Goal: Task Accomplishment & Management: Complete application form

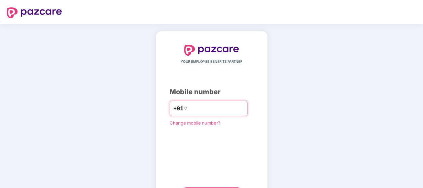
type input "**********"
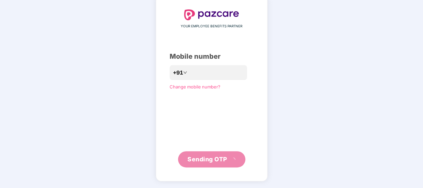
scroll to position [35, 0]
click at [197, 162] on button "Sending OTP" at bounding box center [211, 159] width 67 height 16
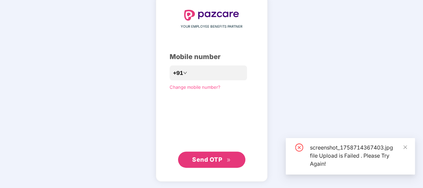
click at [224, 160] on span "Send OTP" at bounding box center [211, 159] width 39 height 9
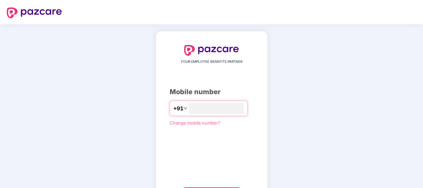
scroll to position [5, 0]
type input "**********"
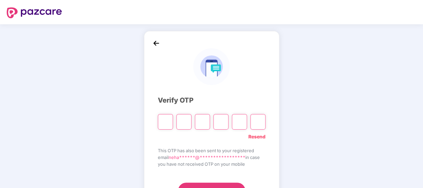
type input "*"
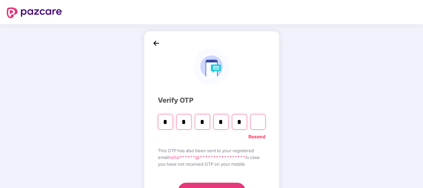
type input "*"
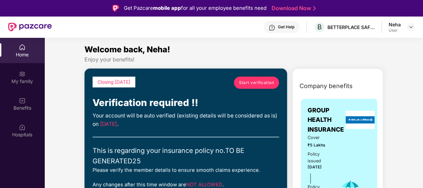
click at [252, 82] on span "Start verification" at bounding box center [256, 82] width 35 height 6
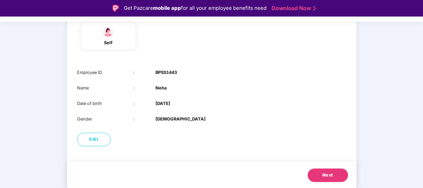
scroll to position [21, 0]
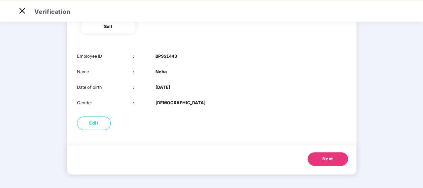
click at [317, 161] on button "Next" at bounding box center [328, 158] width 40 height 13
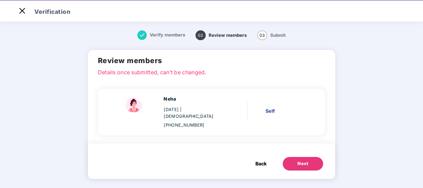
click at [297, 157] on button "Next" at bounding box center [303, 163] width 40 height 13
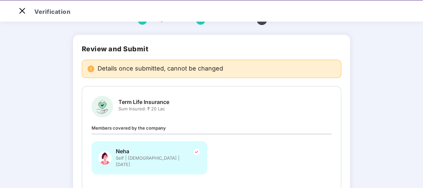
scroll to position [60, 0]
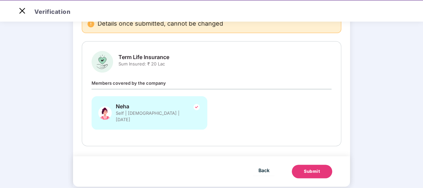
click at [180, 115] on div "Neha Self | Female | 06 Sept 1994" at bounding box center [150, 112] width 116 height 33
click at [195, 108] on img at bounding box center [197, 107] width 8 height 8
click at [193, 107] on img at bounding box center [197, 107] width 8 height 8
click at [196, 107] on img at bounding box center [197, 107] width 8 height 8
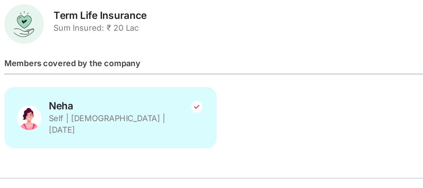
scroll to position [17, 0]
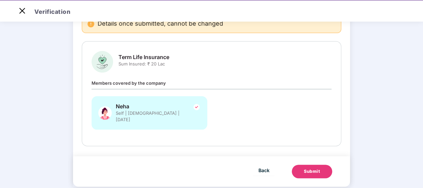
click at [308, 168] on div "Submit" at bounding box center [312, 171] width 16 height 7
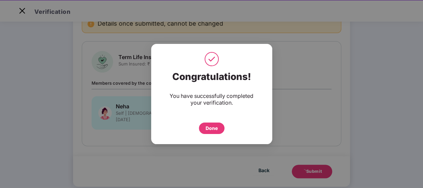
click at [210, 129] on div "Done" at bounding box center [212, 127] width 12 height 7
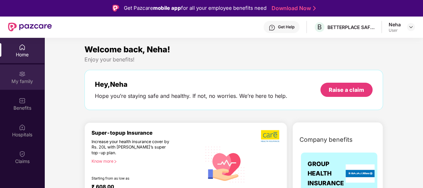
click at [23, 81] on div "My family" at bounding box center [22, 81] width 44 height 7
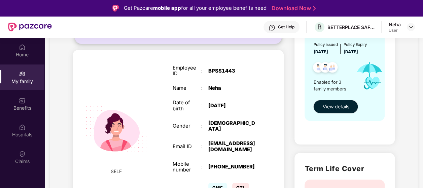
scroll to position [99, 0]
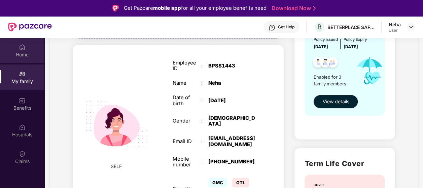
click at [21, 54] on div "Home" at bounding box center [22, 54] width 44 height 7
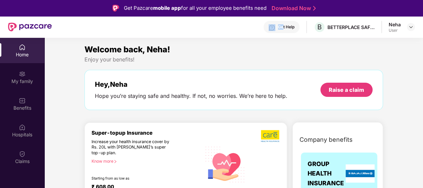
drag, startPoint x: 269, startPoint y: 36, endPoint x: 283, endPoint y: 27, distance: 16.9
click at [283, 27] on div "Get Help B BETTERPLACE SAFETY SOLUTIONS PRIVATE LIMITED Neha User" at bounding box center [233, 27] width 363 height 22
click at [283, 27] on div "Get Help" at bounding box center [286, 26] width 16 height 5
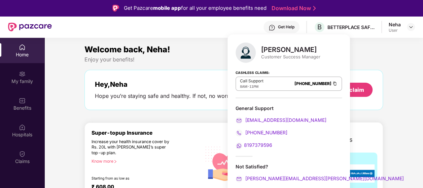
click at [296, 79] on div "Call Support 8AM - 11PM 080-3783-5420" at bounding box center [289, 83] width 106 height 14
copy link "080-3783-5420"
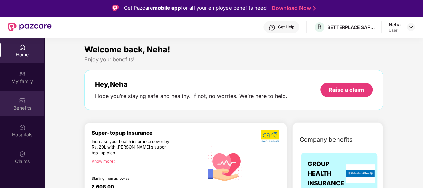
click at [19, 104] on div "Benefits" at bounding box center [22, 107] width 44 height 7
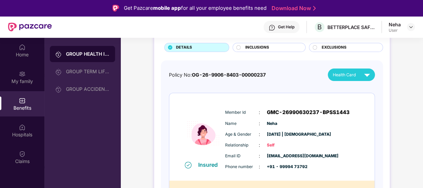
scroll to position [43, 0]
click at [92, 54] on div "GROUP HEALTH INSURANCE" at bounding box center [88, 54] width 44 height 7
click at [239, 47] on div at bounding box center [238, 48] width 5 height 6
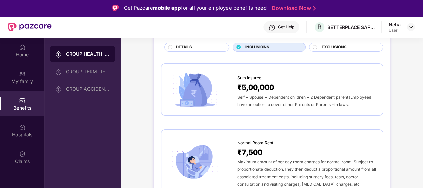
click at [233, 48] on div "INCLUSIONS" at bounding box center [269, 46] width 73 height 9
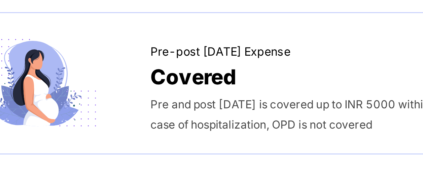
scroll to position [795, 0]
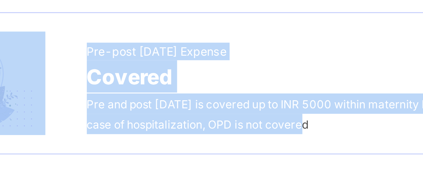
drag, startPoint x: 320, startPoint y: 98, endPoint x: 230, endPoint y: 81, distance: 91.5
click at [230, 81] on div "Pre-post Natal Expense Covered Pre and post natal is covered up to INR 5000 wit…" at bounding box center [272, 86] width 208 height 38
copy div "Pre-post Natal Expense Covered Pre and post natal is covered up to INR 5000 wit…"
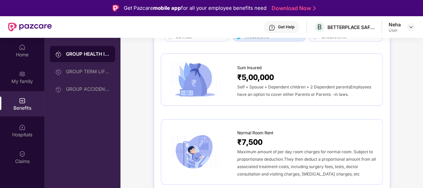
scroll to position [0, 0]
